Goal: Transaction & Acquisition: Purchase product/service

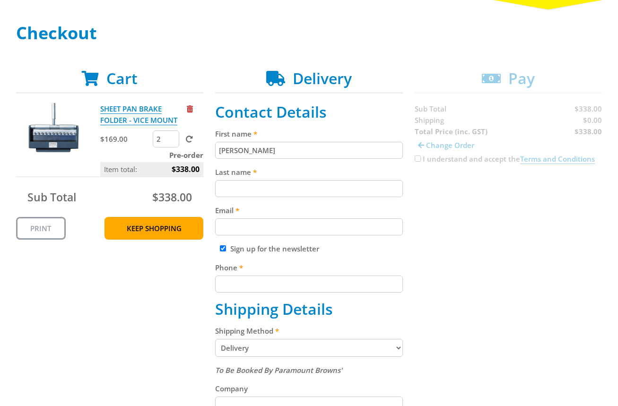
type input "[PERSON_NAME]"
click at [238, 184] on input "Last name" at bounding box center [309, 188] width 188 height 17
paste input "[PERSON_NAME]"
type input "[PERSON_NAME]"
click at [360, 227] on input "Email" at bounding box center [309, 227] width 188 height 17
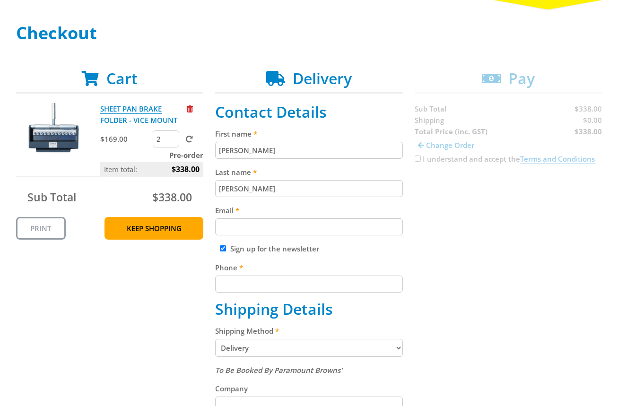
paste input "[EMAIL_ADDRESS][DOMAIN_NAME]"
type input "[EMAIL_ADDRESS][DOMAIN_NAME]"
click at [343, 293] on fieldset "Contact Details First name John Smith Last name John Smith Email johnsmith004@s…" at bounding box center [309, 397] width 188 height 589
click at [347, 290] on input "Phone" at bounding box center [309, 284] width 188 height 17
paste input "[PHONE_NUMBER]"
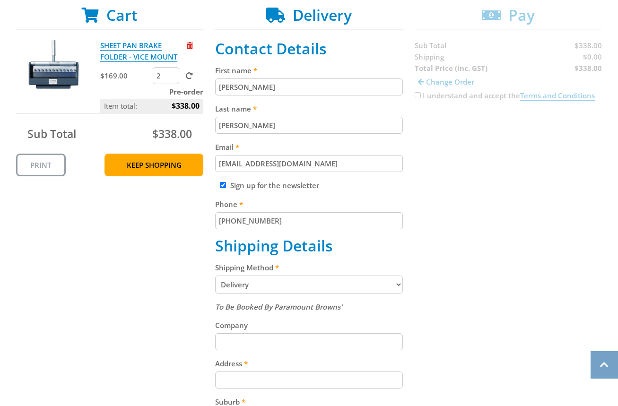
scroll to position [190, 0]
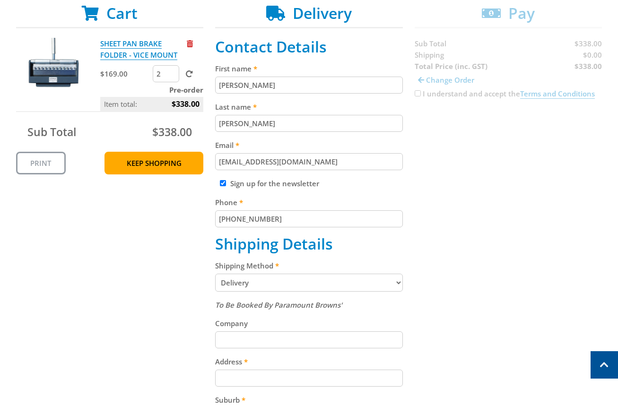
type input "[PHONE_NUMBER]"
click at [308, 289] on select "Pickup from Gepps Cross Delivery" at bounding box center [309, 283] width 188 height 18
select select "Pickup"
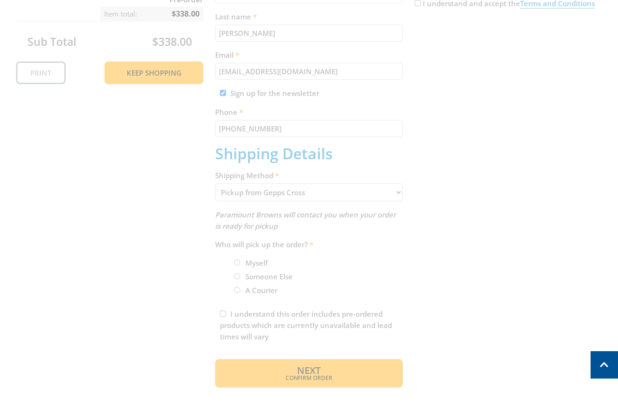
scroll to position [281, 0]
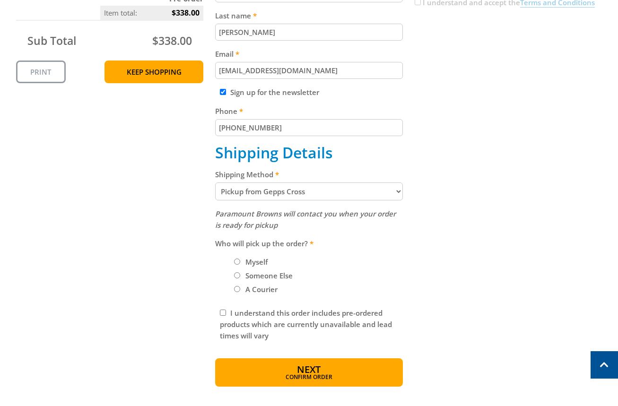
click at [259, 260] on label "Myself" at bounding box center [256, 262] width 29 height 16
click at [240, 260] on input "Myself" at bounding box center [237, 262] width 6 height 6
radio input "true"
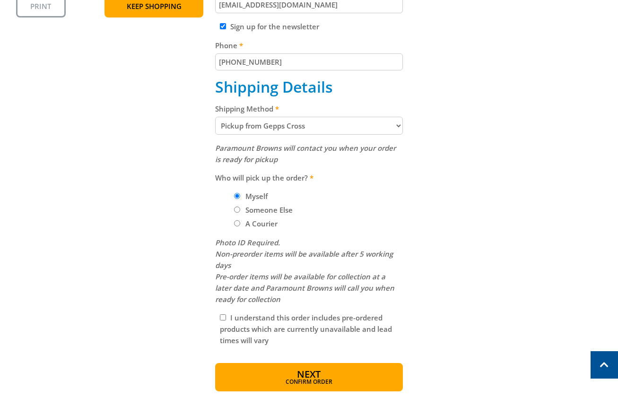
scroll to position [378, 0]
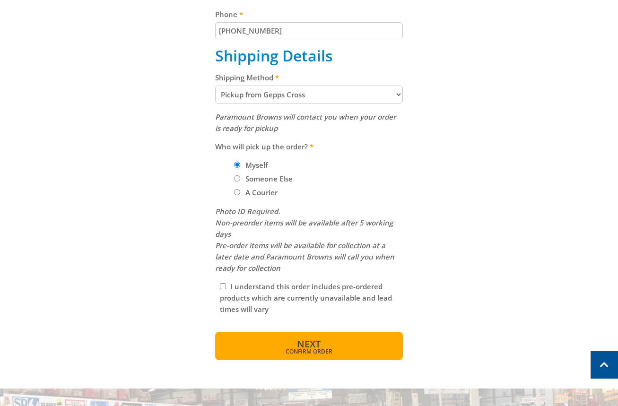
click at [316, 343] on span "Next" at bounding box center [309, 344] width 24 height 13
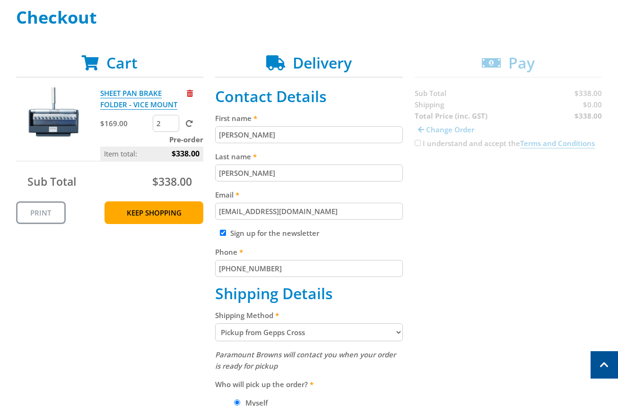
scroll to position [140, 0]
type input "1"
click at [172, 126] on input "1" at bounding box center [166, 123] width 26 height 17
click at [194, 130] on form "1" at bounding box center [178, 123] width 51 height 17
click at [193, 129] on form "1" at bounding box center [178, 123] width 51 height 17
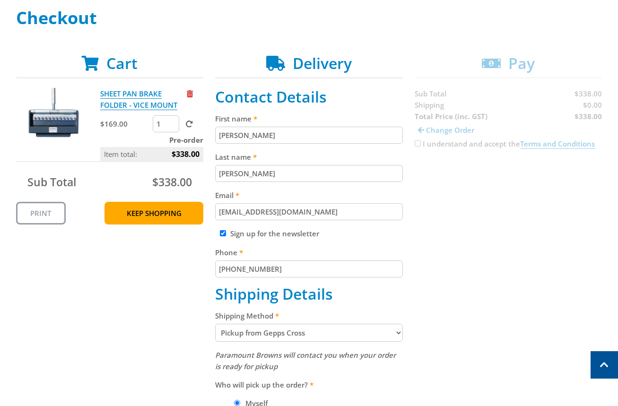
click at [187, 122] on span at bounding box center [189, 124] width 7 height 7
click at [0, 0] on input "submit" at bounding box center [0, 0] width 0 height 0
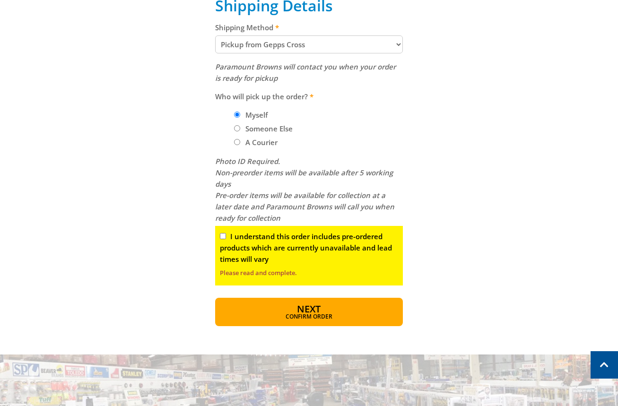
scroll to position [437, 0]
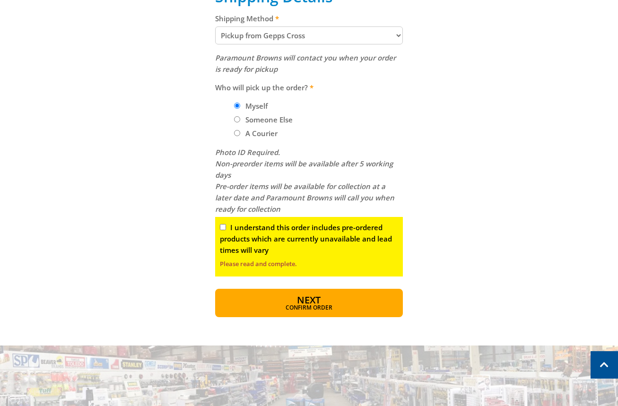
click at [224, 226] on input "I understand this order includes pre-ordered products which are currently unava…" at bounding box center [223, 227] width 6 height 6
checkbox input "true"
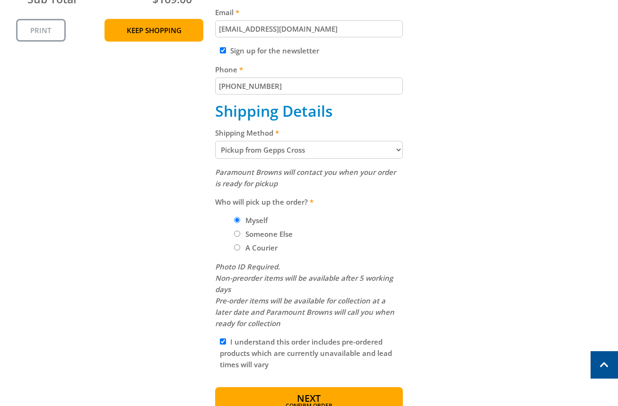
scroll to position [352, 0]
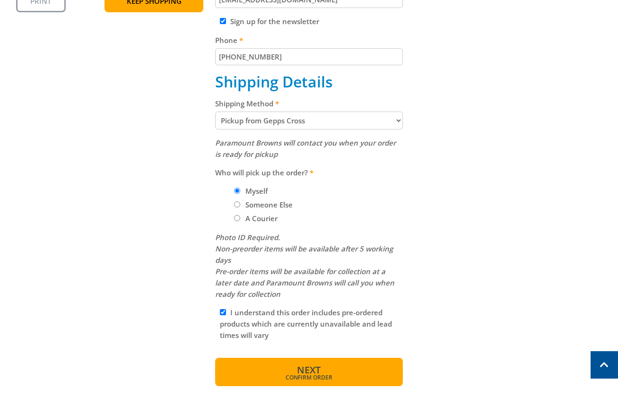
click at [298, 369] on span "Next" at bounding box center [309, 370] width 24 height 13
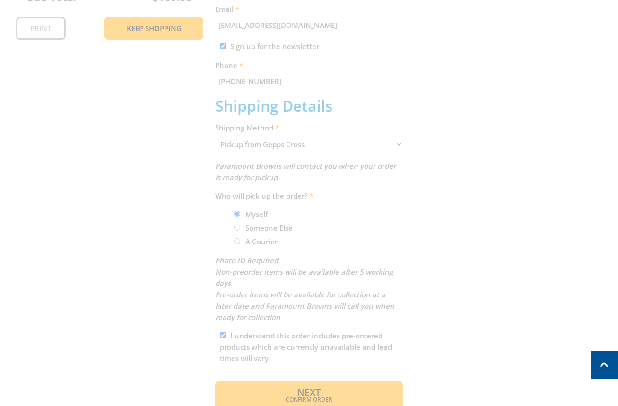
scroll to position [222, 0]
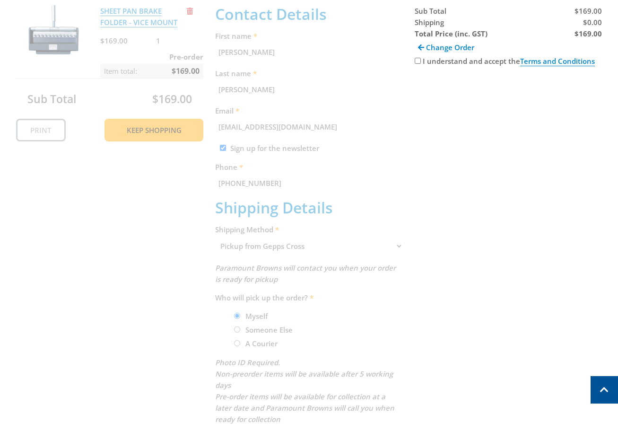
click at [430, 62] on label "I understand and accept the Terms and Conditions" at bounding box center [509, 61] width 172 height 10
click at [421, 62] on input "I understand and accept the Terms and Conditions" at bounding box center [418, 61] width 6 height 6
checkbox input "true"
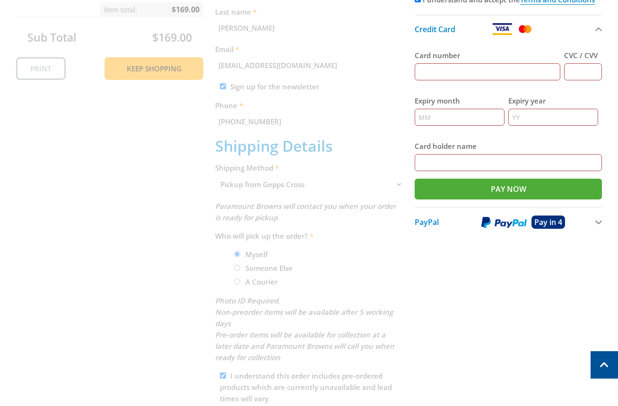
scroll to position [266, 0]
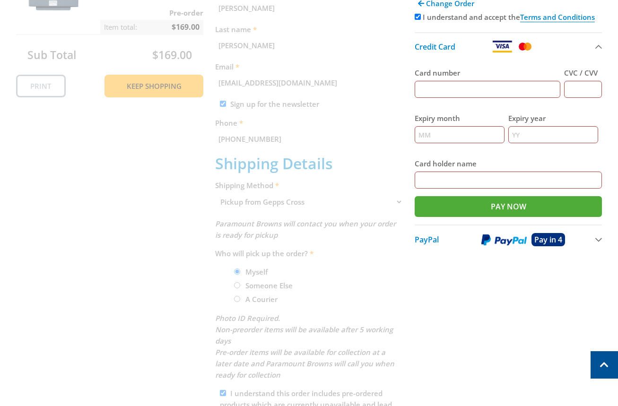
click at [396, 202] on div "Cart SHEET PAN BRAKE FOLDER - VICE MOUNT $169.00 1 Pre-order Item total: $169.0…" at bounding box center [309, 198] width 587 height 540
click at [402, 201] on div "Cart SHEET PAN BRAKE FOLDER - VICE MOUNT $169.00 1 Pre-order Item total: $169.0…" at bounding box center [309, 198] width 587 height 540
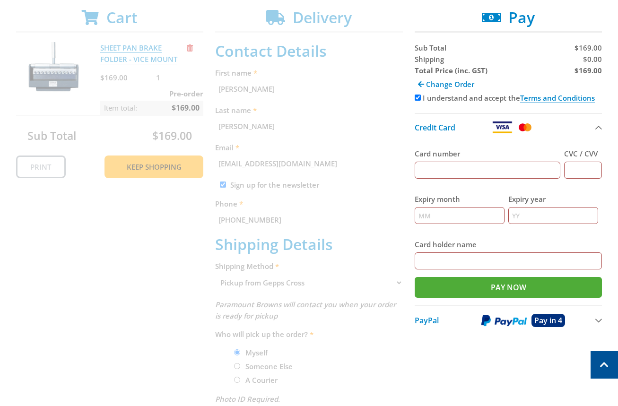
scroll to position [177, 0]
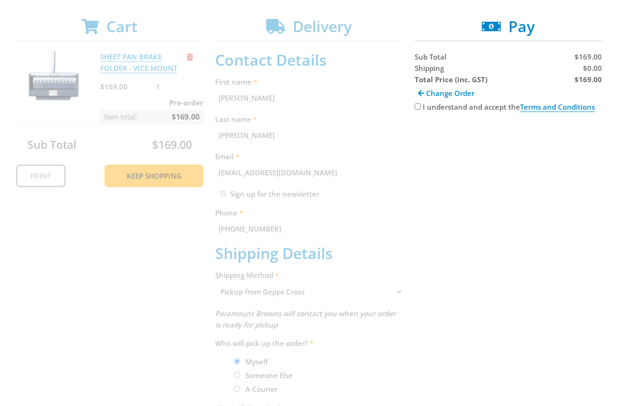
click at [304, 289] on div "Cart SHEET PAN BRAKE FOLDER - VICE MOUNT $169.00 1 Pre-order Item total: $169.0…" at bounding box center [309, 288] width 587 height 540
click at [299, 290] on div "Cart SHEET PAN BRAKE FOLDER - VICE MOUNT $169.00 1 Pre-order Item total: $169.0…" at bounding box center [309, 288] width 587 height 540
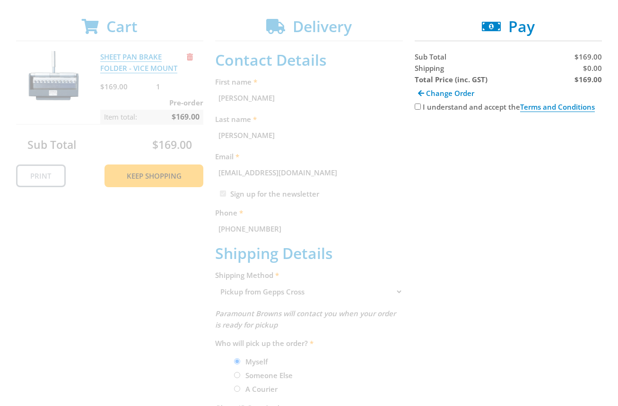
click at [299, 290] on div "Cart SHEET PAN BRAKE FOLDER - VICE MOUNT $169.00 1 Pre-order Item total: $169.0…" at bounding box center [309, 288] width 587 height 540
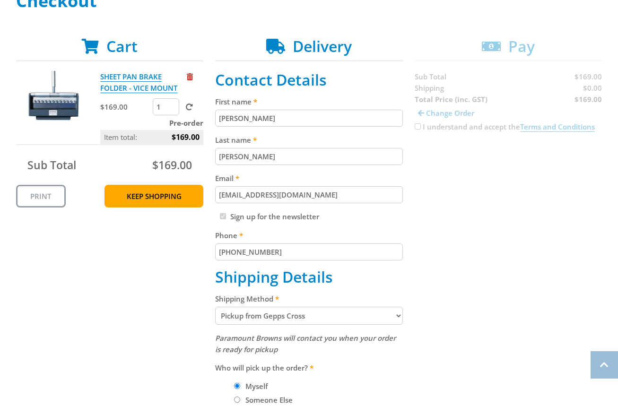
scroll to position [230, 0]
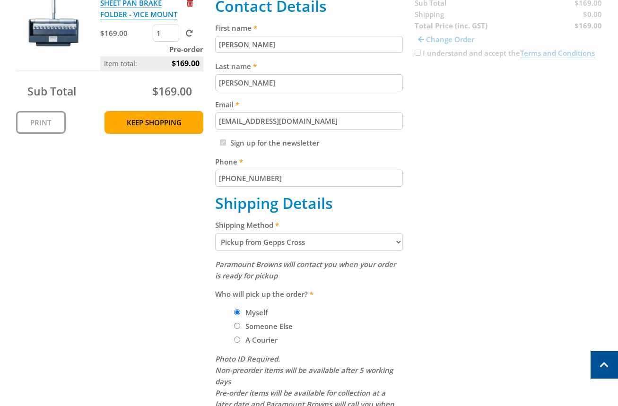
click at [331, 252] on fieldset "Contact Details First name John Smith Last name John Smith Email johnsmith004@s…" at bounding box center [309, 236] width 188 height 478
click at [340, 243] on select "Pickup from Gepps Cross Delivery" at bounding box center [309, 242] width 188 height 18
select select "Delivery"
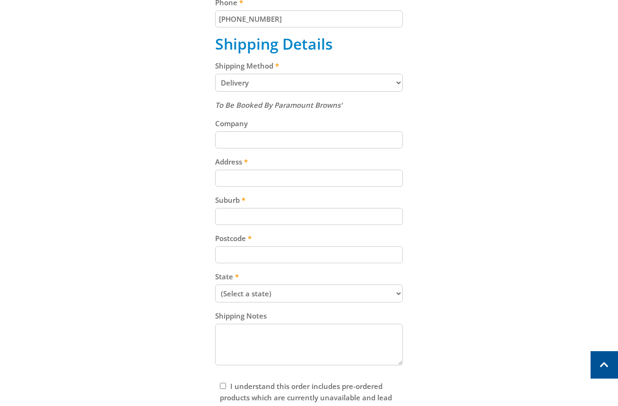
scroll to position [399, 0]
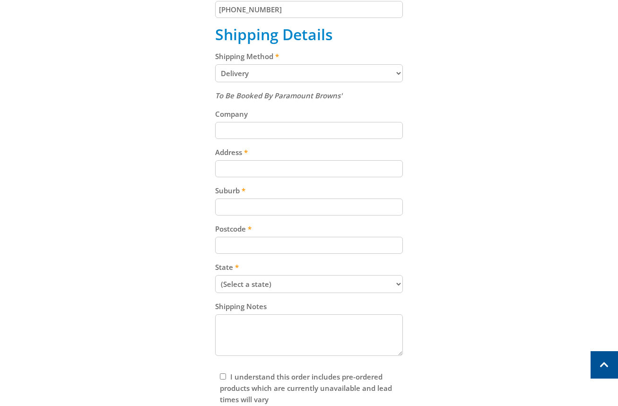
click at [304, 170] on input "Address" at bounding box center [309, 168] width 188 height 17
paste input "99 Cavan Road"
type input "99 Cavan Road"
click at [232, 209] on input "Suburb" at bounding box center [309, 207] width 188 height 17
paste input "Gepps Cross"
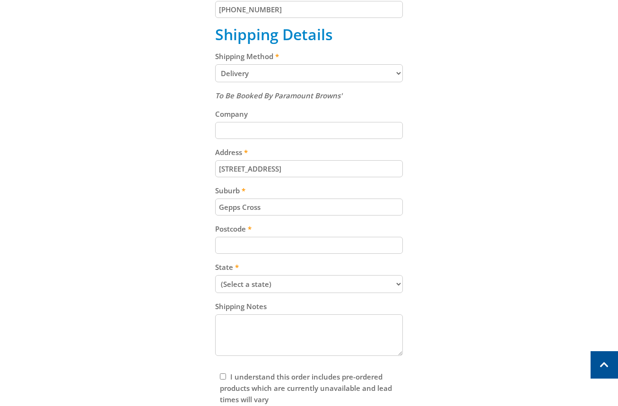
type input "Gepps Cross"
click at [253, 254] on div "To Be Booked By Paramount Browns' Company Address 99 Cavan Road Suburb Gepps Cr…" at bounding box center [309, 224] width 188 height 269
click at [279, 243] on input "Postcode" at bounding box center [309, 245] width 188 height 17
paste input "5094"
type input "5094"
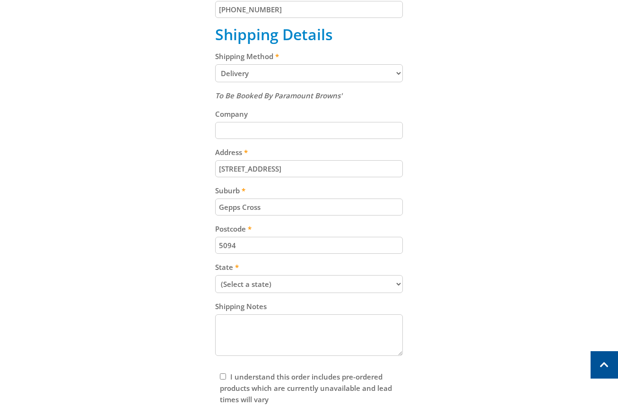
click at [249, 282] on select "(Select a state) South Australia Victoria New South Wales Queensland Western Au…" at bounding box center [309, 284] width 188 height 18
select select "SA"
click at [215, 275] on select "(Select a state) South Australia Victoria New South Wales Queensland Western Au…" at bounding box center [309, 284] width 188 height 18
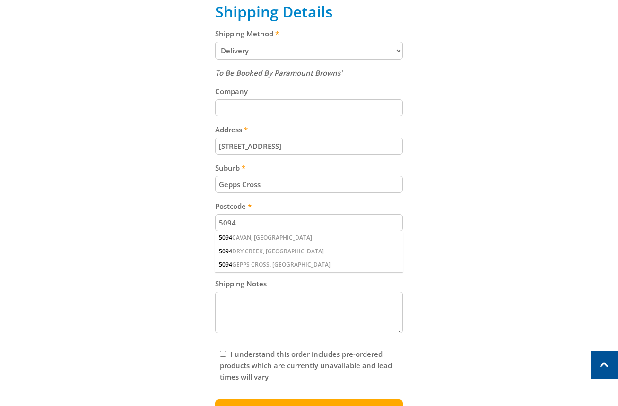
scroll to position [447, 0]
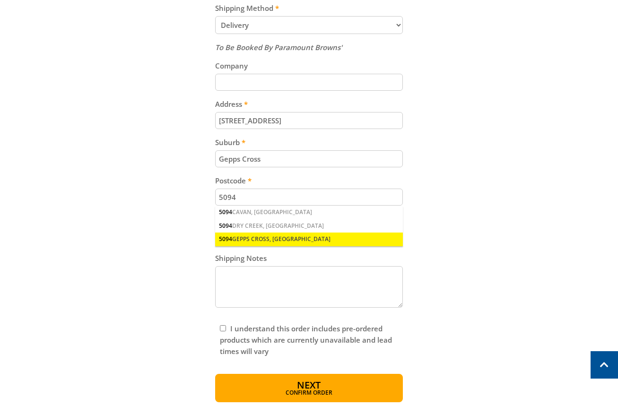
click at [285, 236] on div "5094 GEPPS CROSS, SA" at bounding box center [309, 239] width 188 height 13
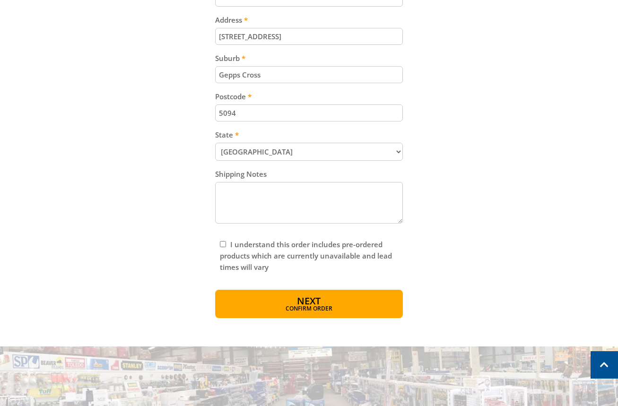
scroll to position [550, 0]
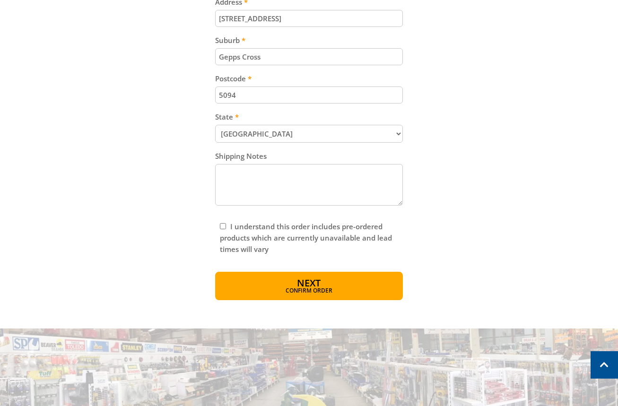
click at [221, 227] on input "I understand this order includes pre-ordered products which are currently unava…" at bounding box center [223, 226] width 6 height 6
checkbox input "true"
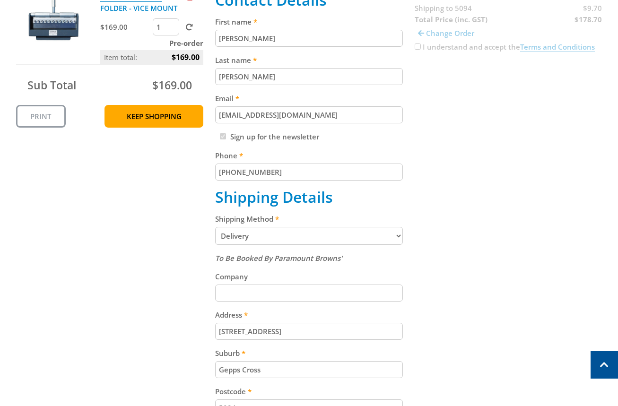
scroll to position [102, 0]
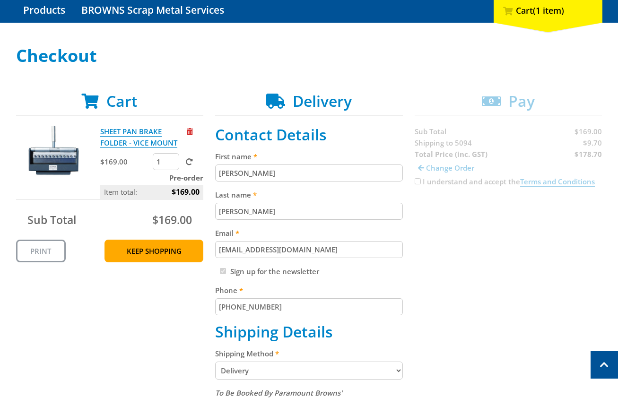
copy span "Shipping"
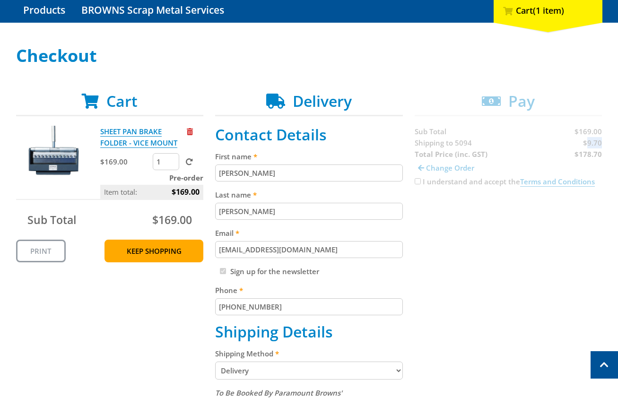
copy span "9.70"
copy strong "178.70"
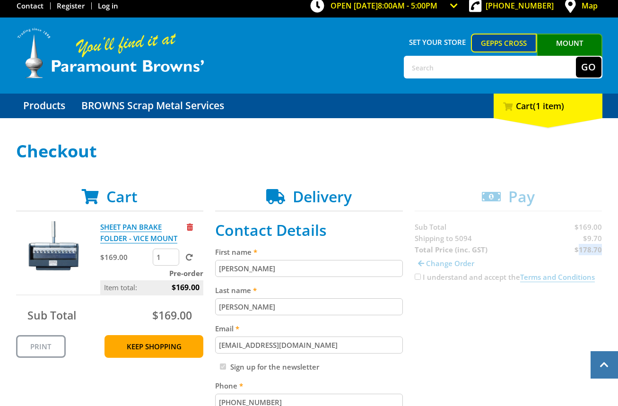
scroll to position [0, 0]
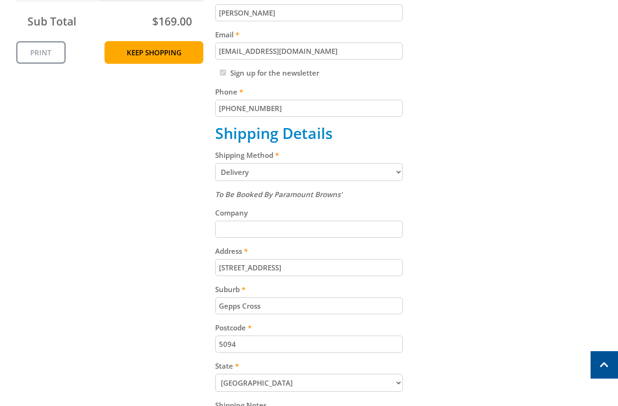
scroll to position [122, 0]
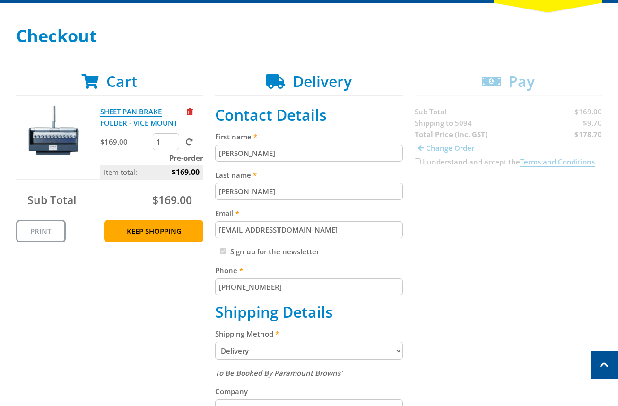
click at [418, 161] on div "Cart SHEET PAN BRAKE FOLDER - VICE MOUNT $169.00 1 Pre-order Item total: $169.0…" at bounding box center [309, 400] width 587 height 656
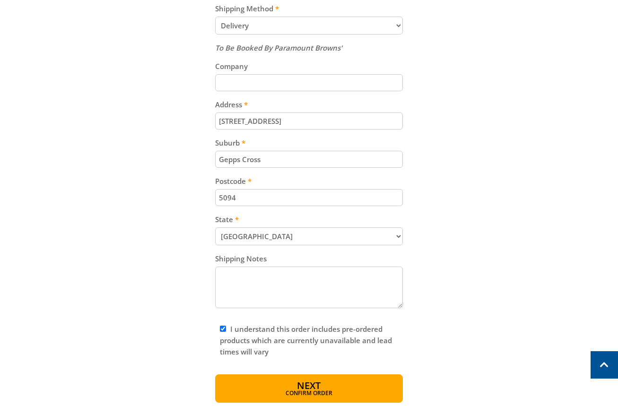
scroll to position [452, 0]
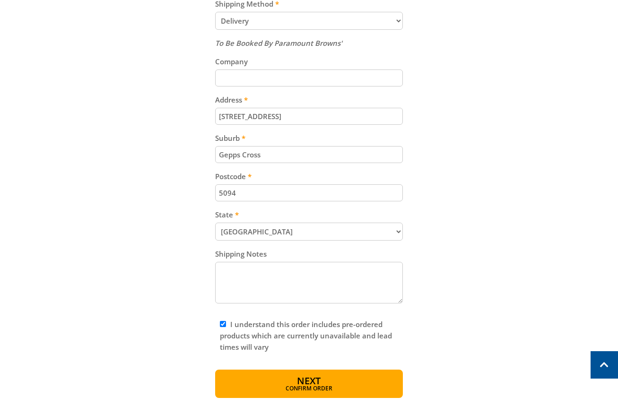
click at [324, 380] on button "Next Confirm order" at bounding box center [309, 384] width 188 height 28
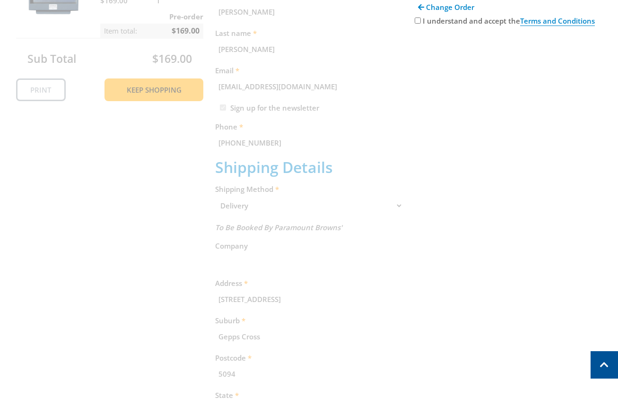
scroll to position [194, 0]
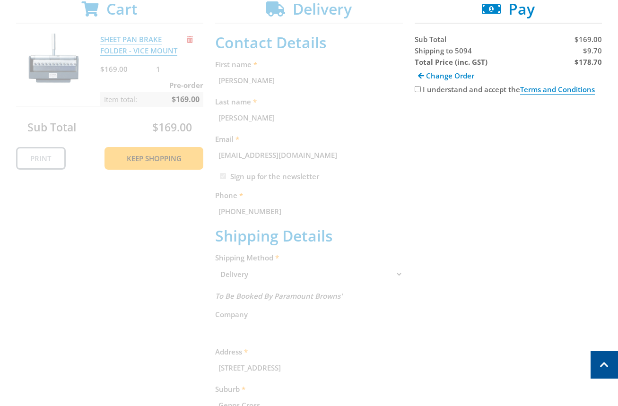
click at [413, 91] on div "Cart SHEET PAN BRAKE FOLDER - VICE MOUNT $169.00 1 Pre-order Item total: $169.0…" at bounding box center [309, 323] width 587 height 646
click at [417, 88] on input "I understand and accept the Terms and Conditions" at bounding box center [418, 89] width 6 height 6
checkbox input "true"
